Goal: Check status: Check status

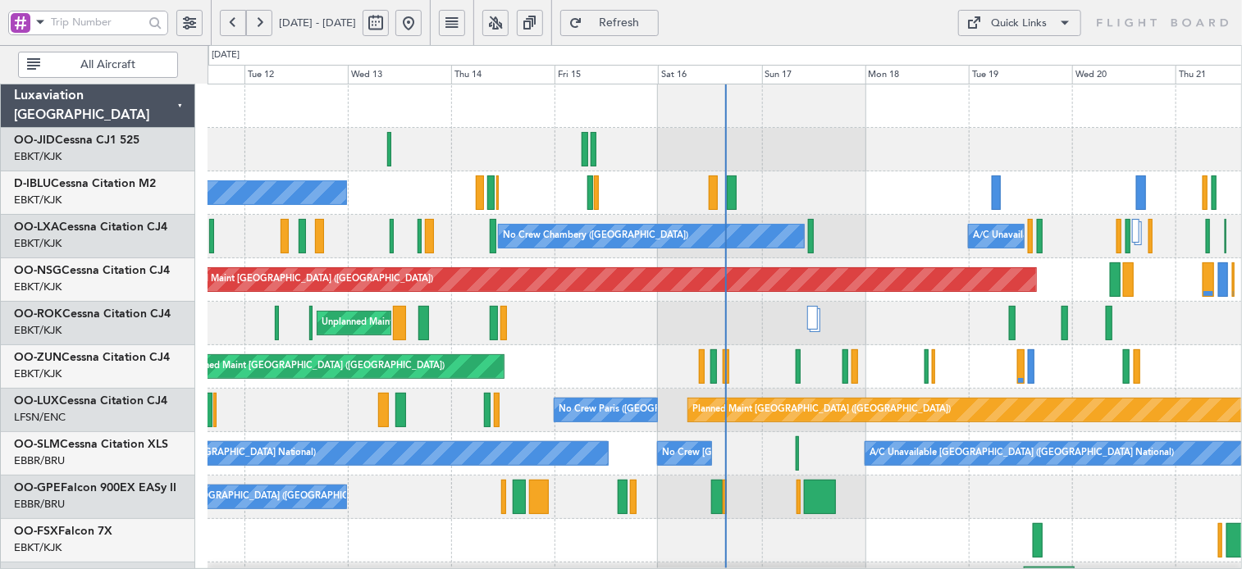
click at [653, 21] on span "Refresh" at bounding box center [619, 22] width 67 height 11
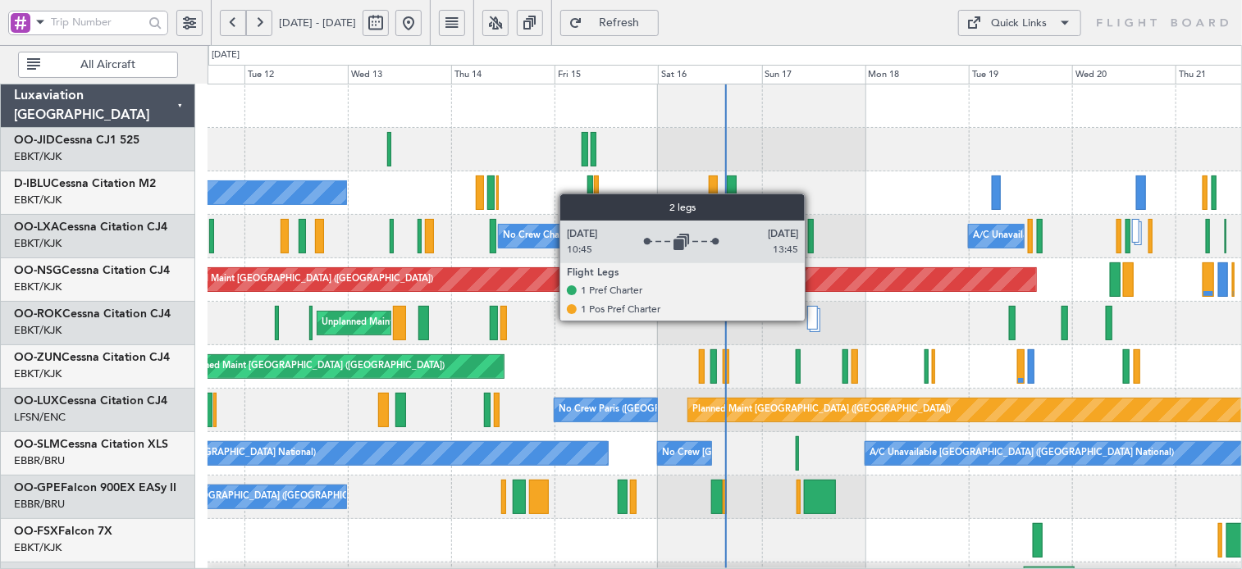
click at [812, 320] on div at bounding box center [812, 318] width 11 height 24
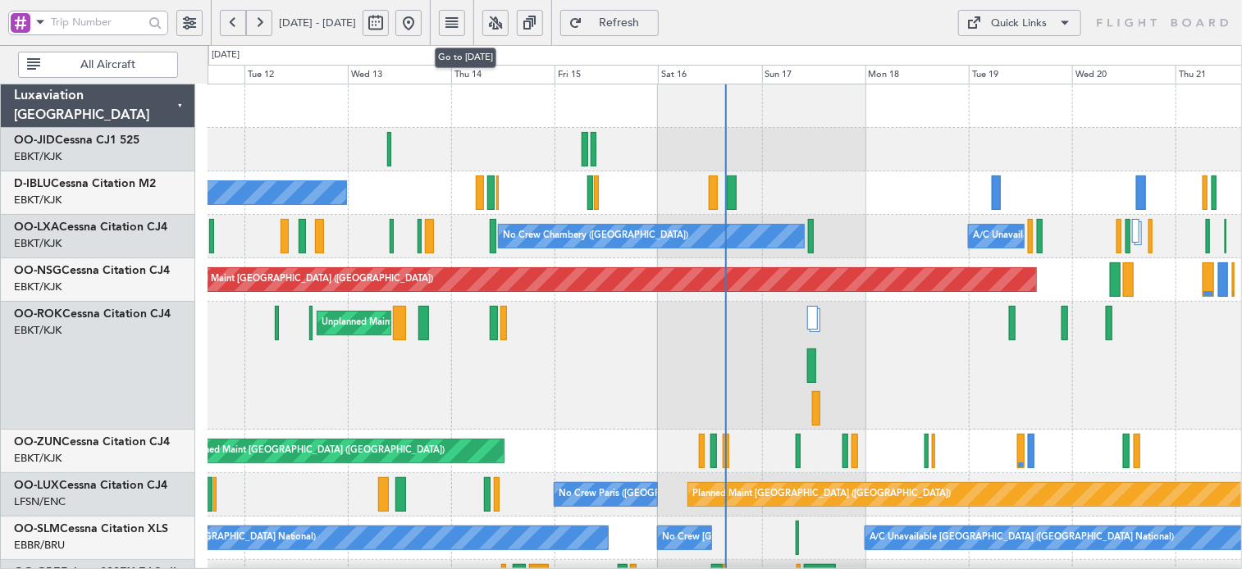
click at [422, 14] on button at bounding box center [408, 23] width 26 height 26
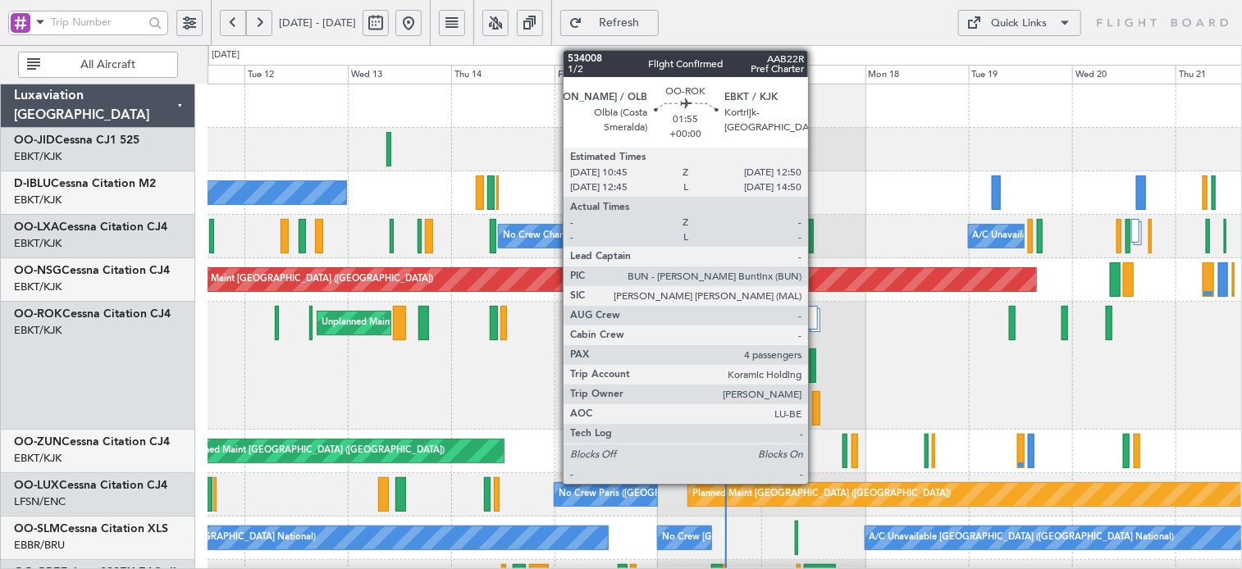
click at [816, 372] on div at bounding box center [811, 366] width 9 height 34
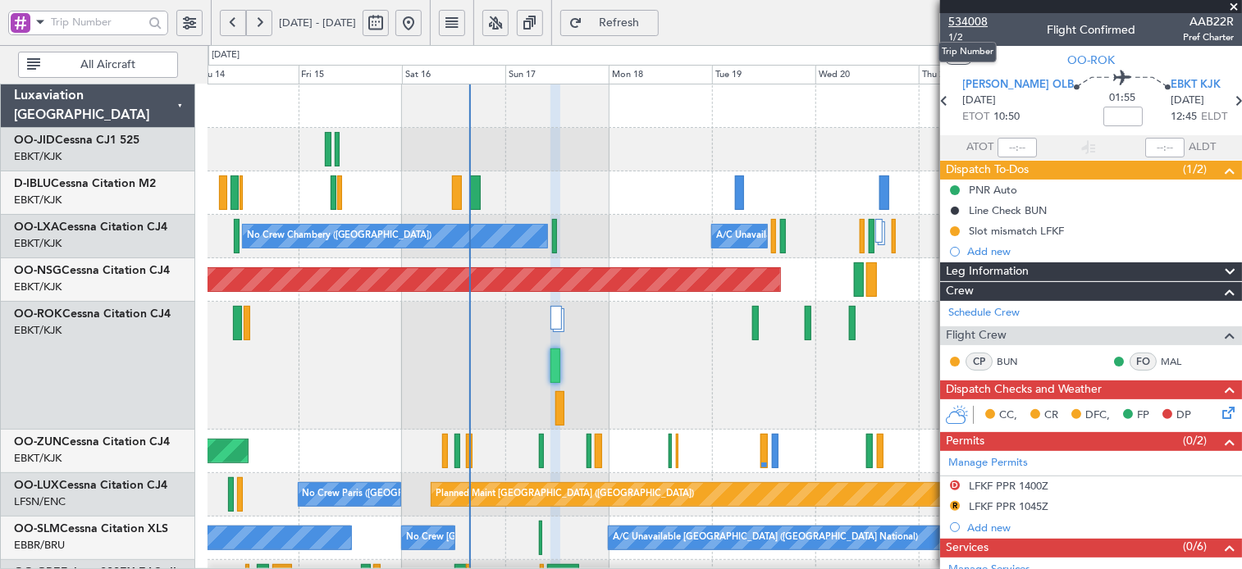
click at [970, 26] on span "534008" at bounding box center [967, 21] width 39 height 17
click at [659, 22] on button "Refresh" at bounding box center [609, 23] width 98 height 26
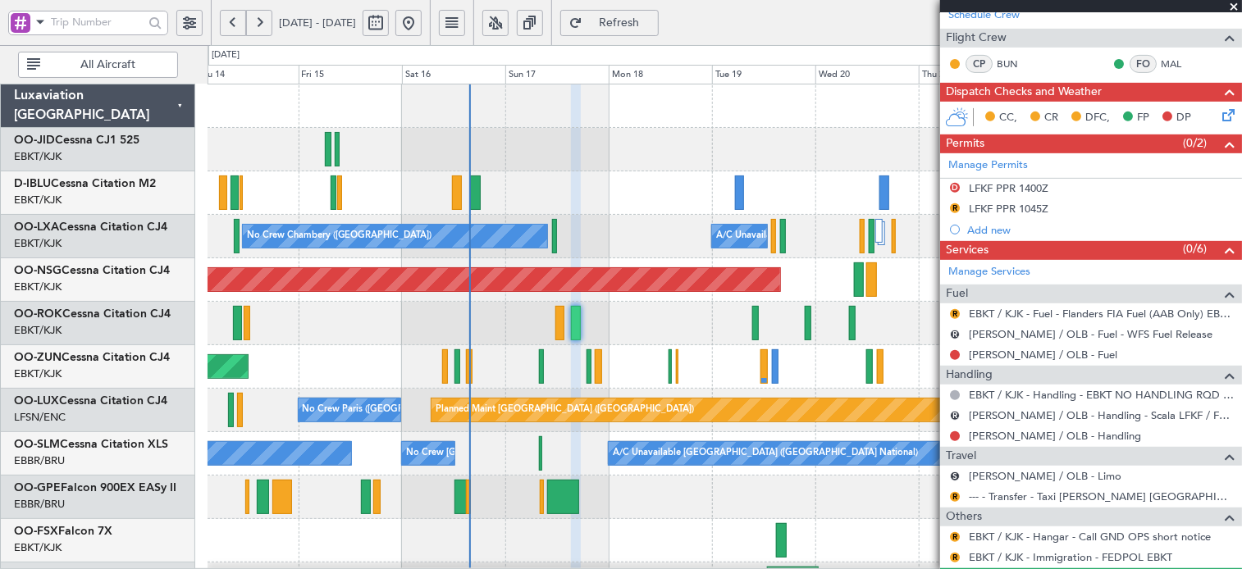
scroll to position [297, 0]
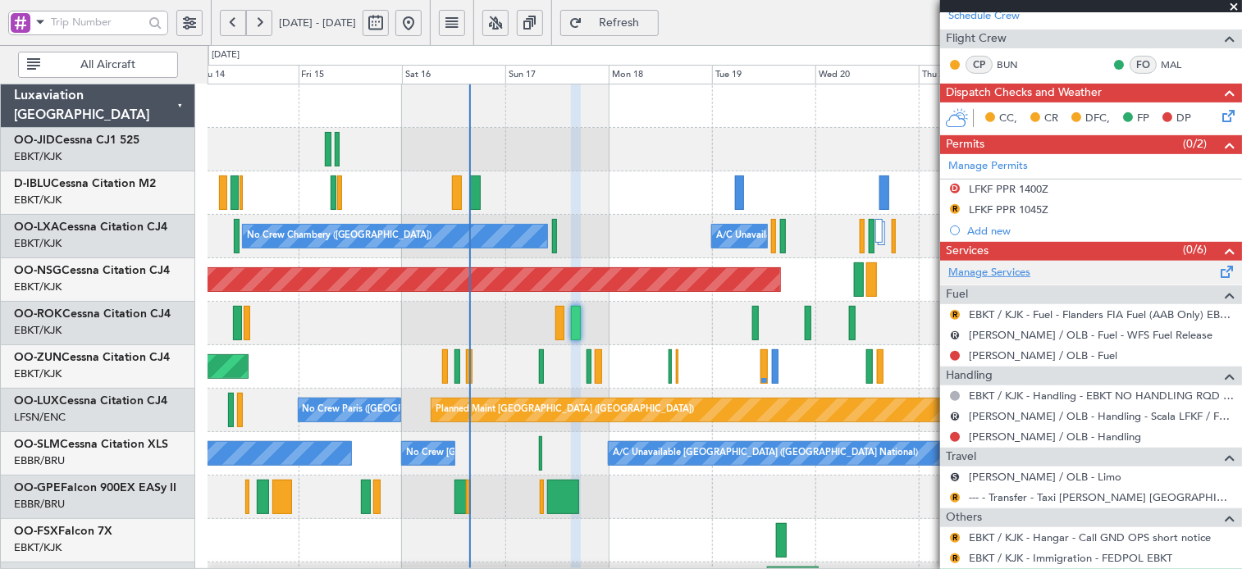
click at [984, 275] on link "Manage Services" at bounding box center [989, 273] width 82 height 16
click at [653, 23] on span "Refresh" at bounding box center [619, 22] width 67 height 11
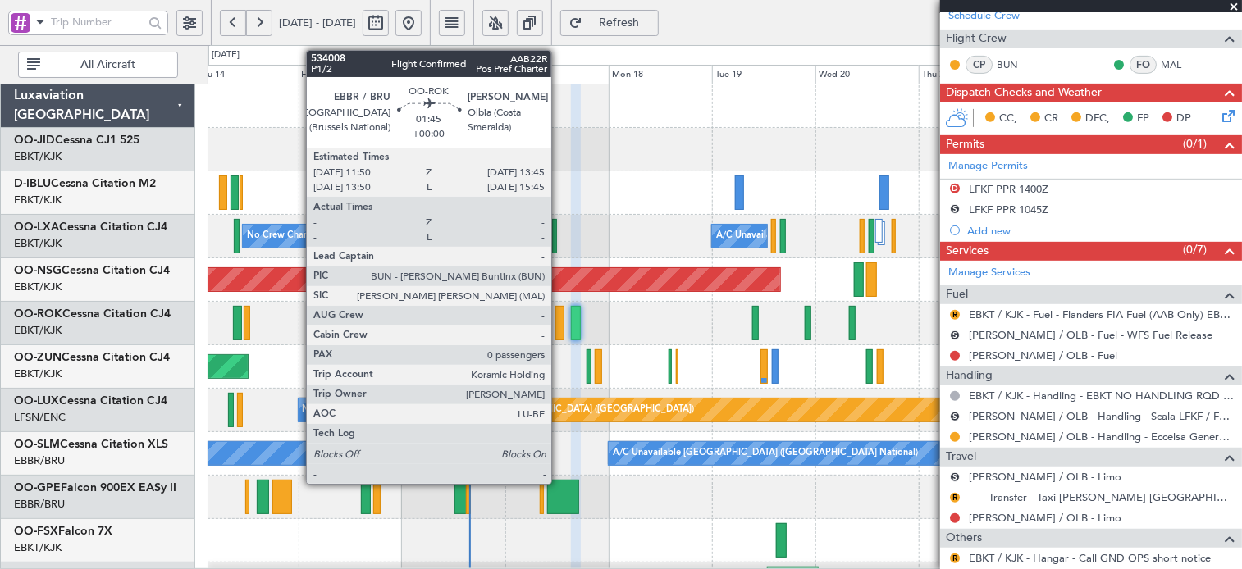
click at [559, 327] on div at bounding box center [559, 323] width 9 height 34
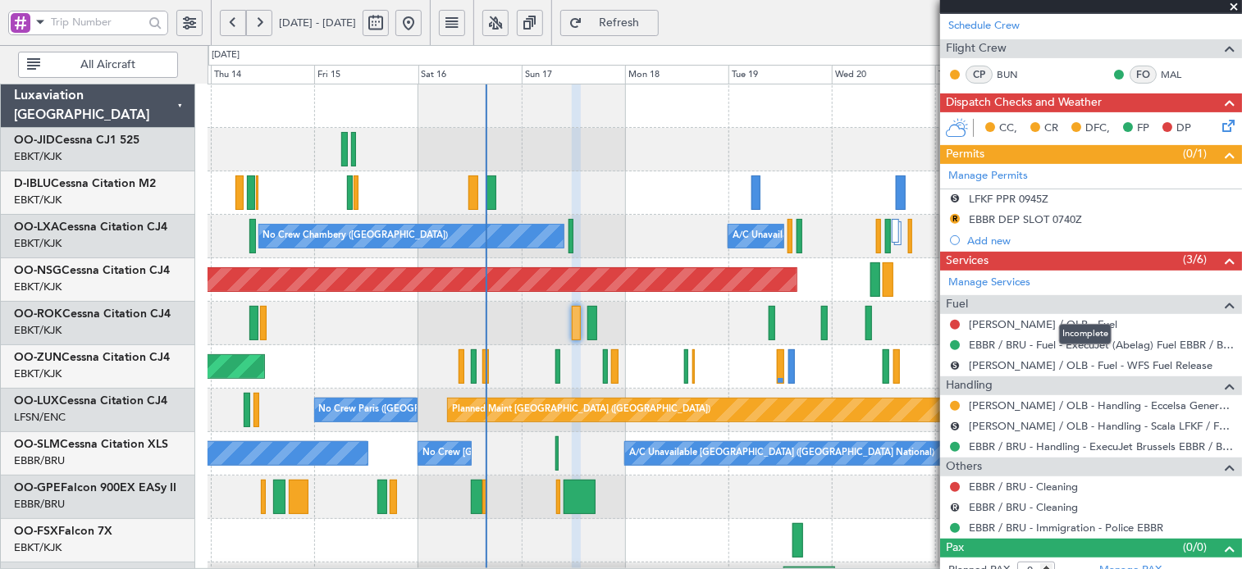
scroll to position [258, 0]
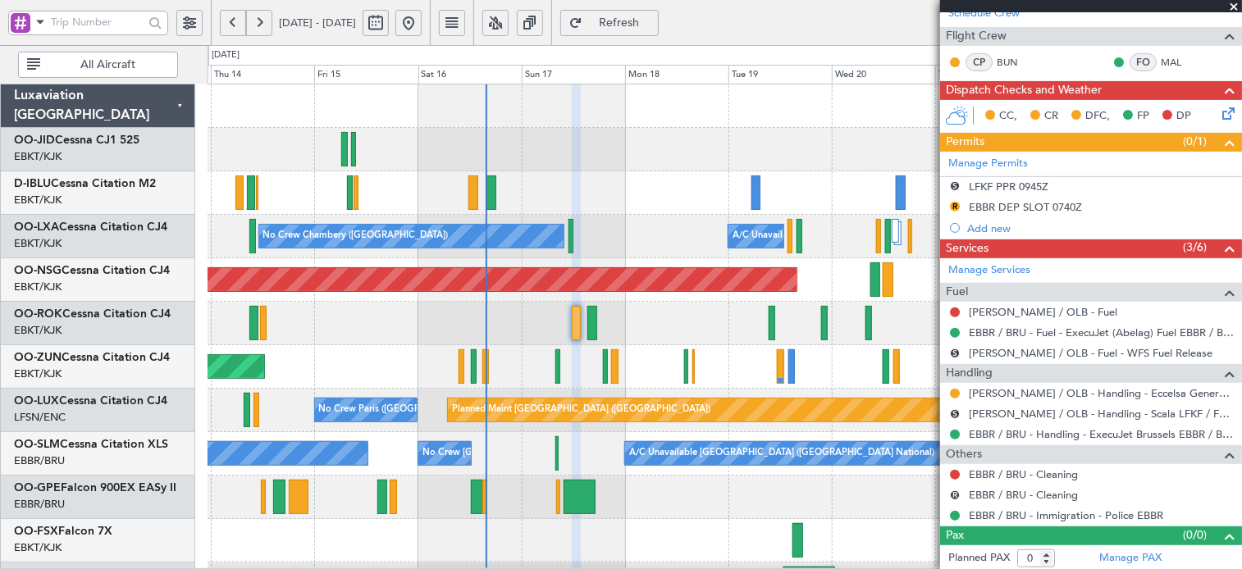
click at [653, 25] on span "Refresh" at bounding box center [619, 22] width 67 height 11
click at [997, 271] on link "Manage Services" at bounding box center [989, 271] width 82 height 16
click at [653, 21] on span "Refresh" at bounding box center [619, 22] width 67 height 11
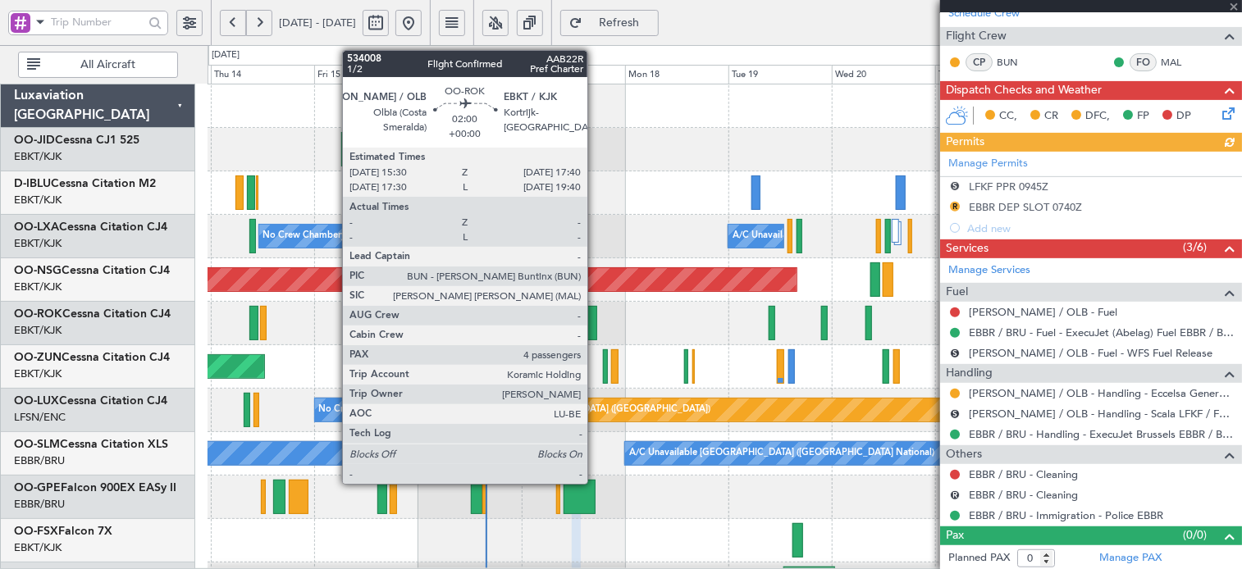
click at [595, 327] on div at bounding box center [592, 323] width 10 height 34
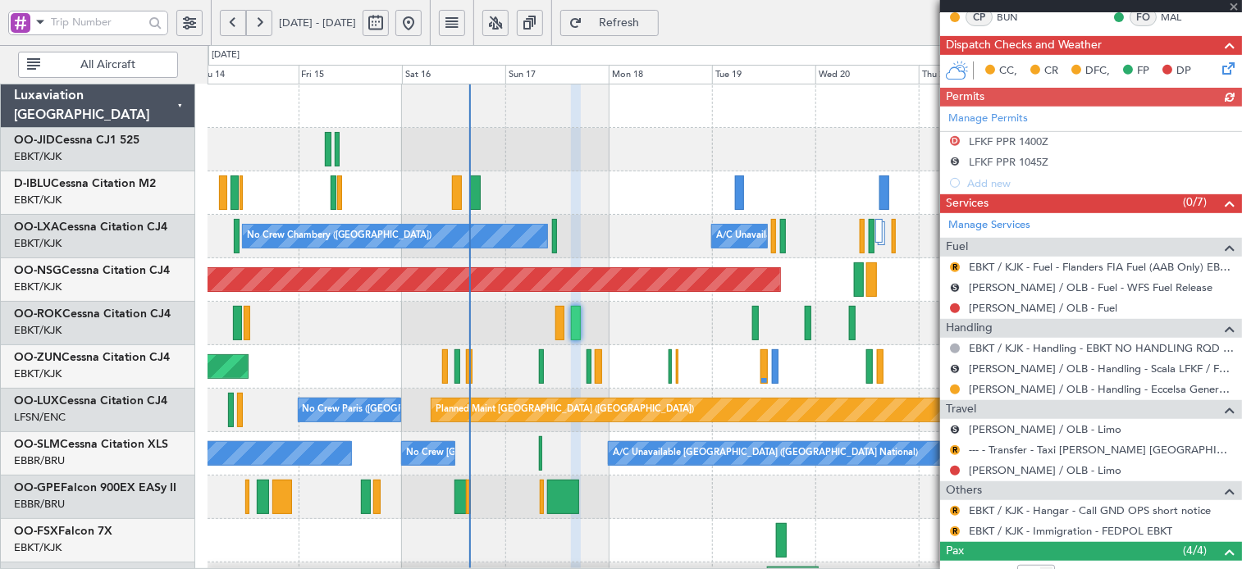
scroll to position [508, 0]
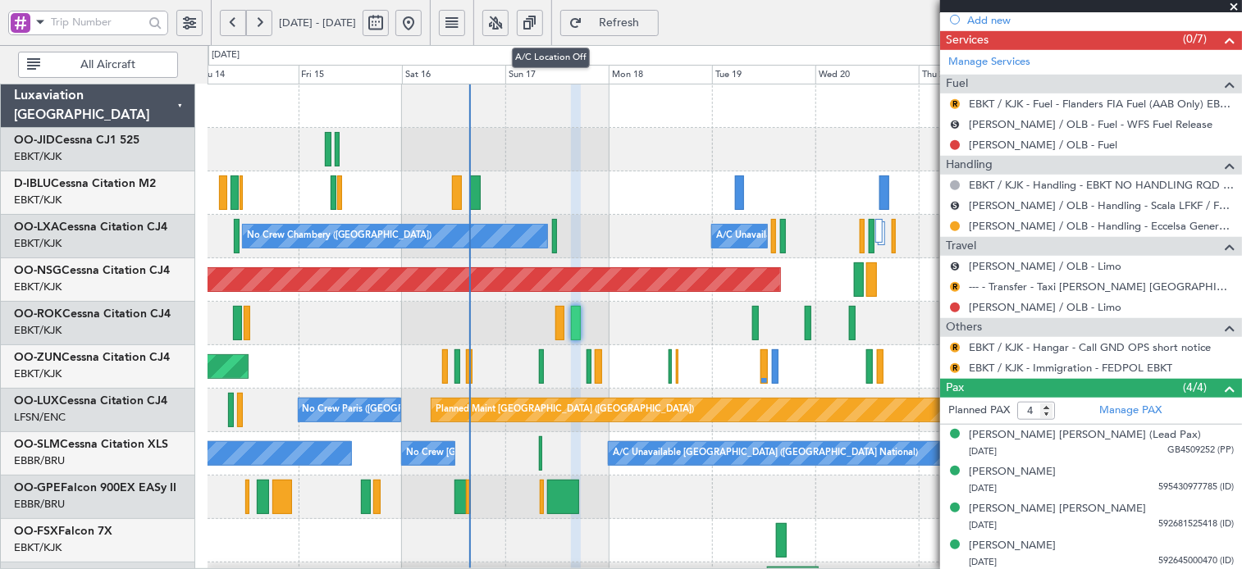
click at [509, 24] on button at bounding box center [495, 23] width 26 height 26
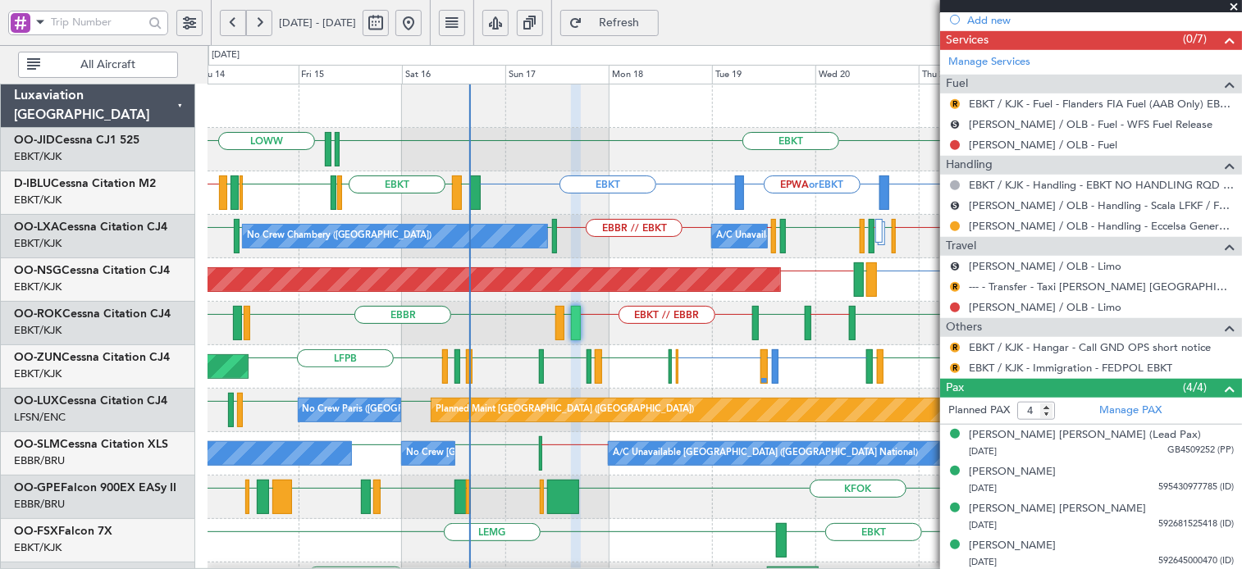
click at [1231, 6] on span at bounding box center [1234, 7] width 16 height 15
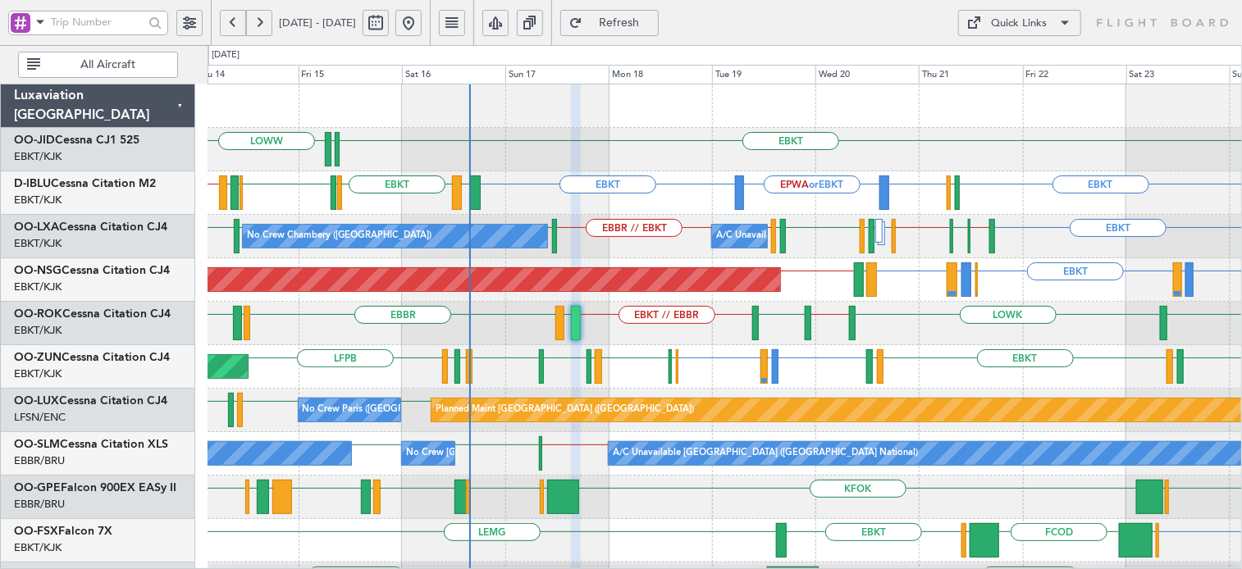
type input "0"
click at [995, 23] on div "Quick Links" at bounding box center [1020, 24] width 56 height 16
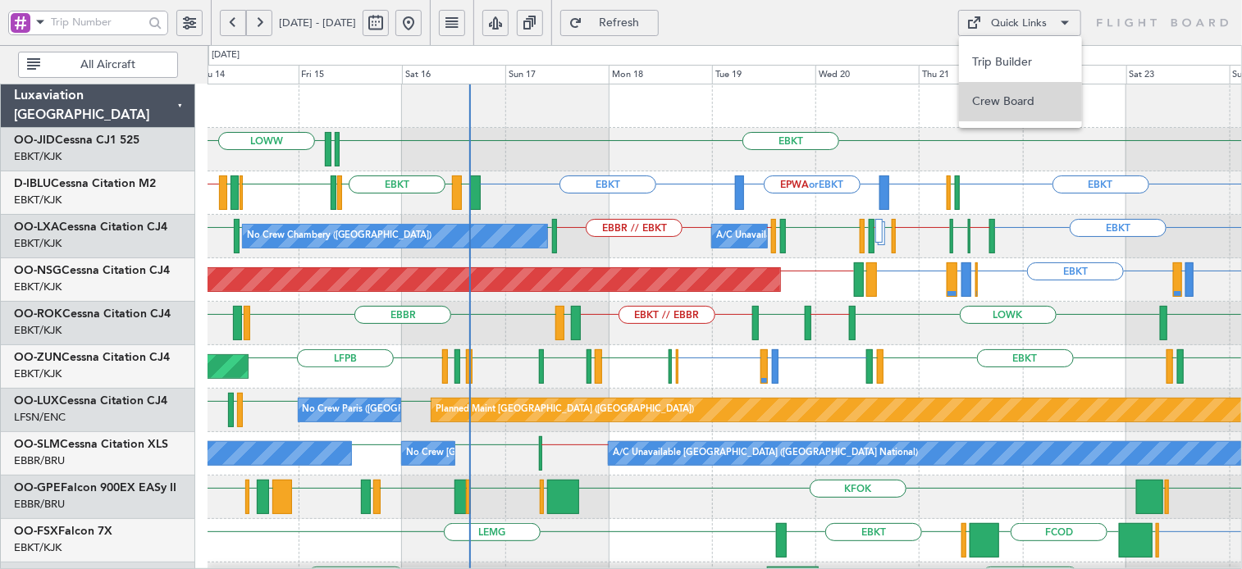
click at [994, 100] on button "Crew Board" at bounding box center [1020, 101] width 123 height 39
click at [1048, 23] on button "Quick Links" at bounding box center [1019, 23] width 123 height 26
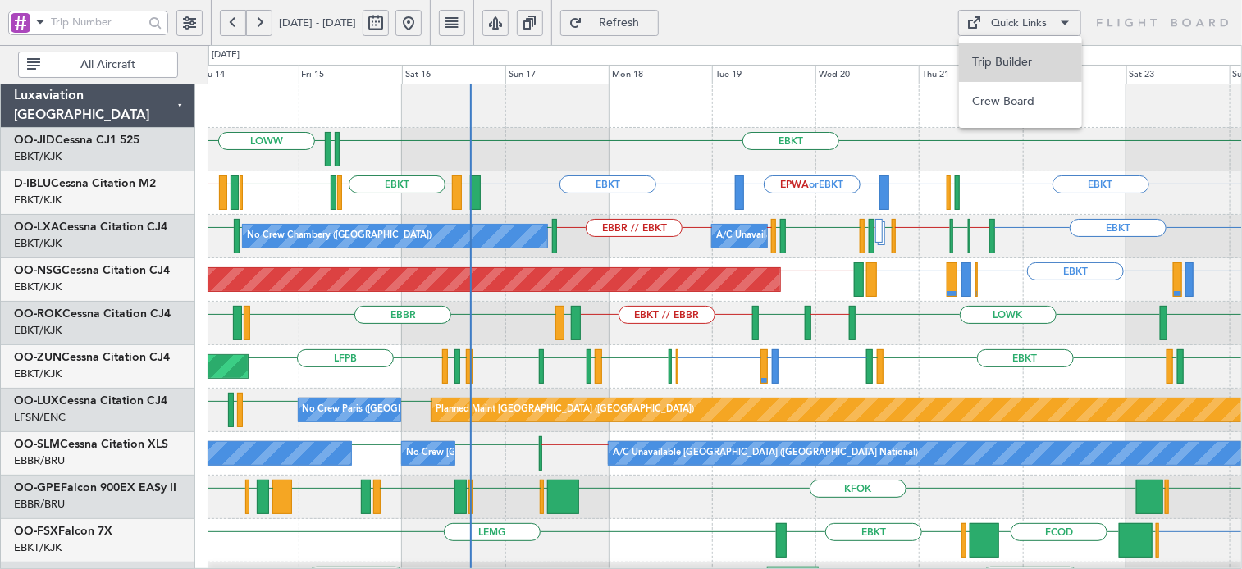
click at [1040, 66] on button "Trip Builder" at bounding box center [1020, 62] width 123 height 39
click at [653, 21] on span "Refresh" at bounding box center [619, 22] width 67 height 11
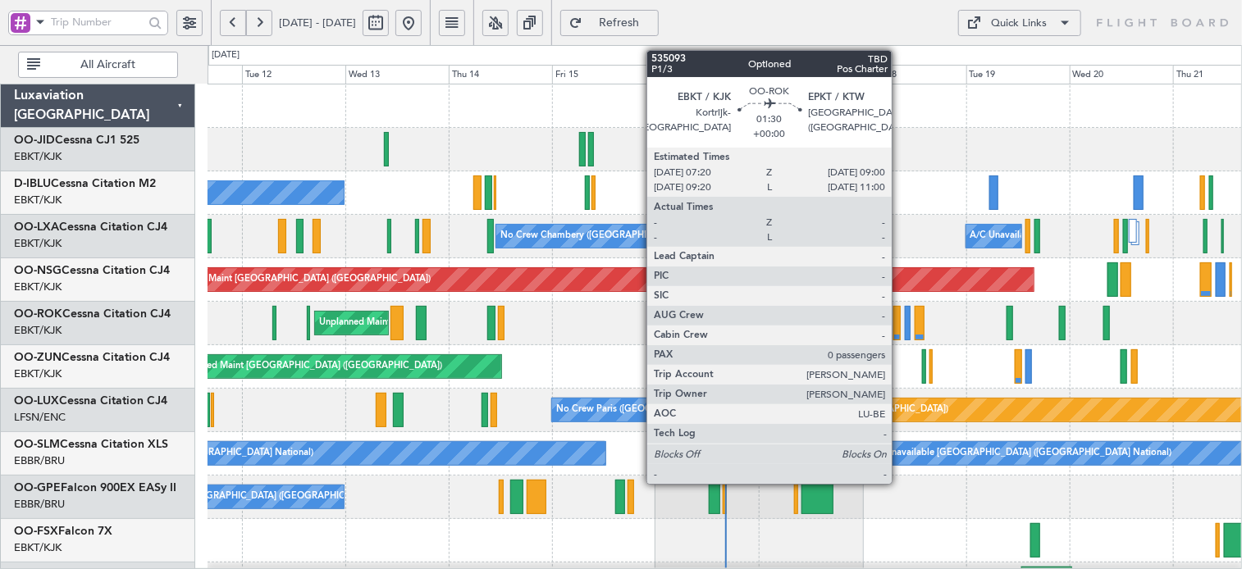
click at [899, 318] on div at bounding box center [896, 323] width 7 height 34
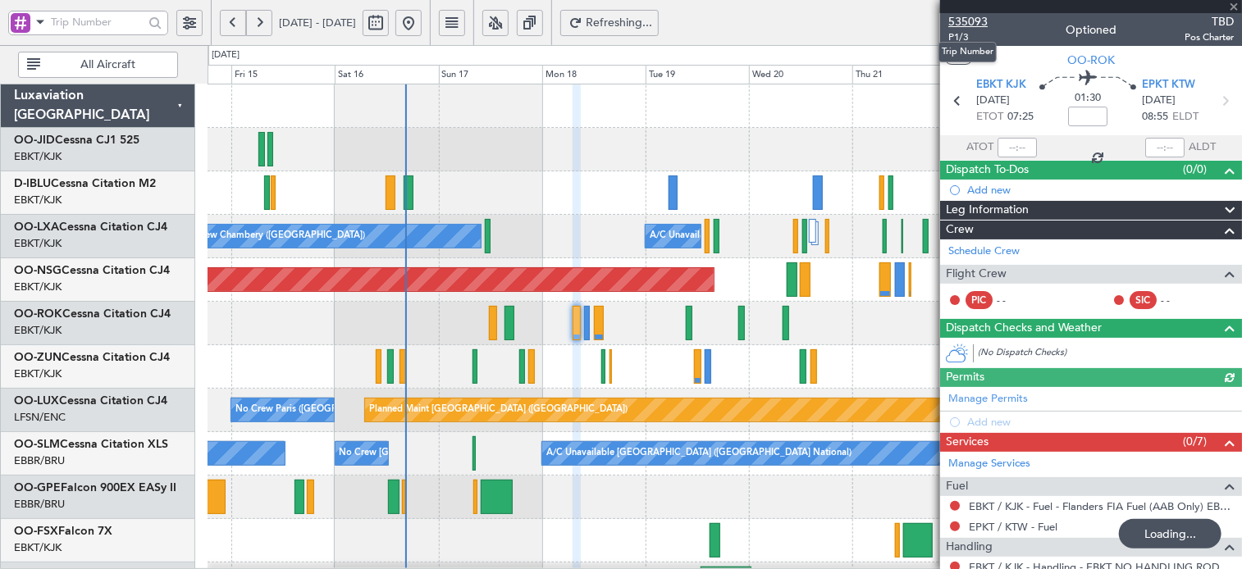
click at [975, 21] on span "535093" at bounding box center [967, 21] width 39 height 17
